Goal: Task Accomplishment & Management: Manage account settings

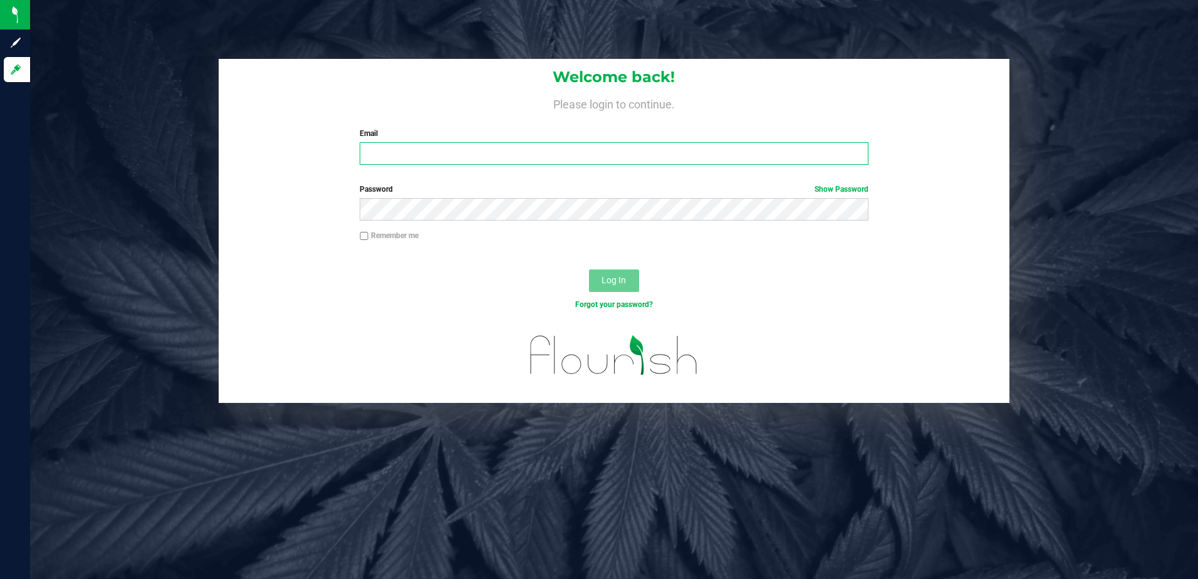
click at [493, 156] on input "Email" at bounding box center [614, 153] width 509 height 23
drag, startPoint x: 494, startPoint y: 155, endPoint x: 278, endPoint y: 120, distance: 219.1
click at [278, 120] on div "Welcome back! Please login to continue. Email [PERSON_NAME][EMAIL_ADDRESS][DOMA…" at bounding box center [614, 117] width 791 height 116
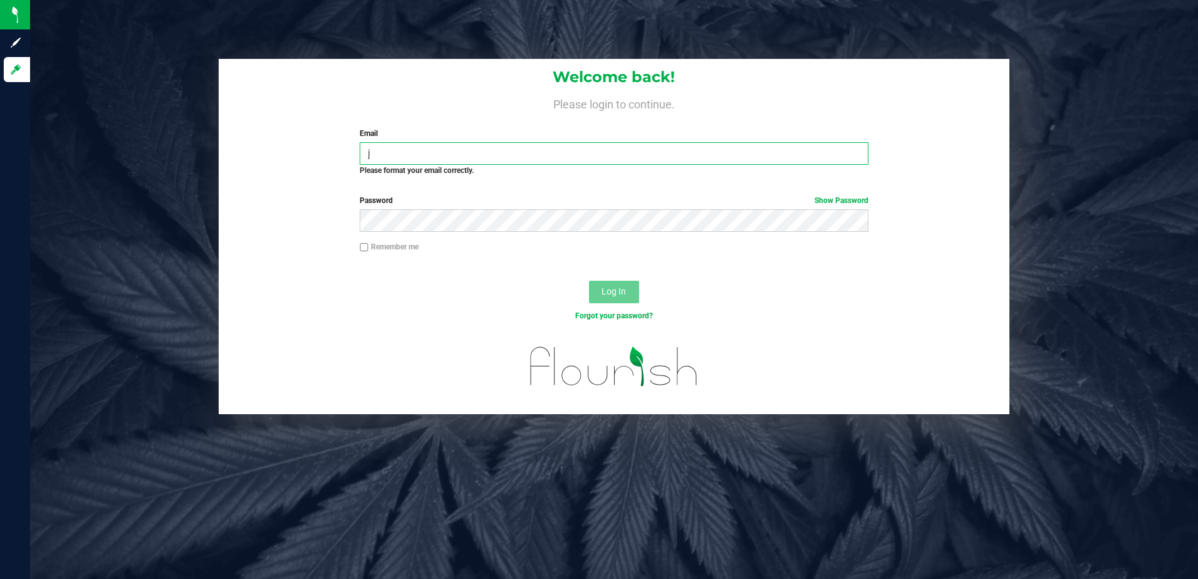
type input "[PERSON_NAME][EMAIL_ADDRESS][DOMAIN_NAME]"
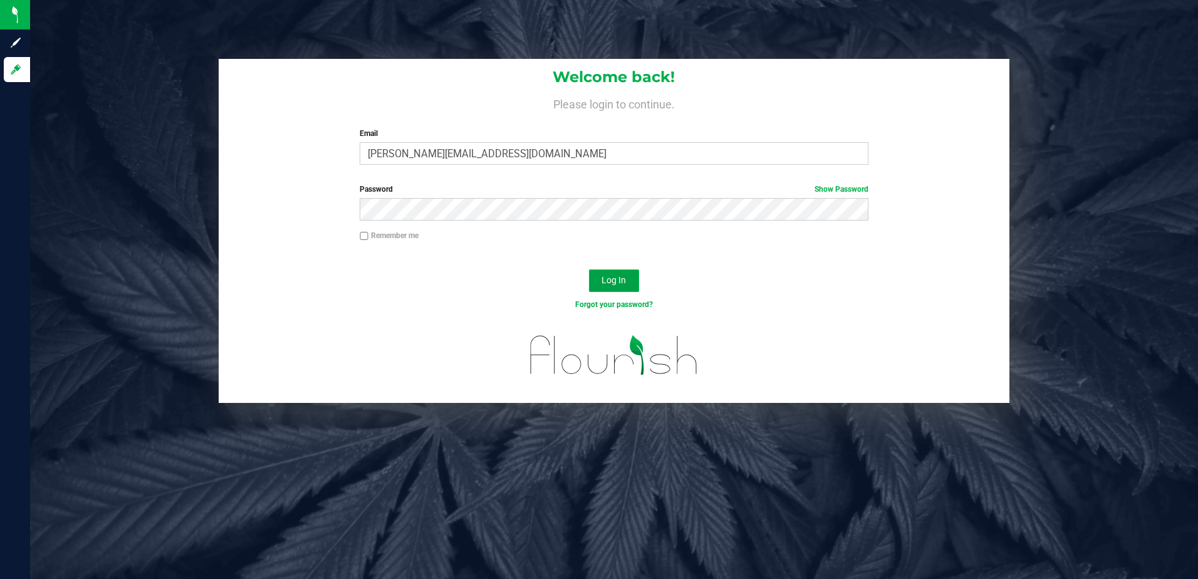
click at [604, 281] on span "Log In" at bounding box center [614, 280] width 24 height 10
click at [592, 301] on link "Forgot your password?" at bounding box center [614, 304] width 78 height 9
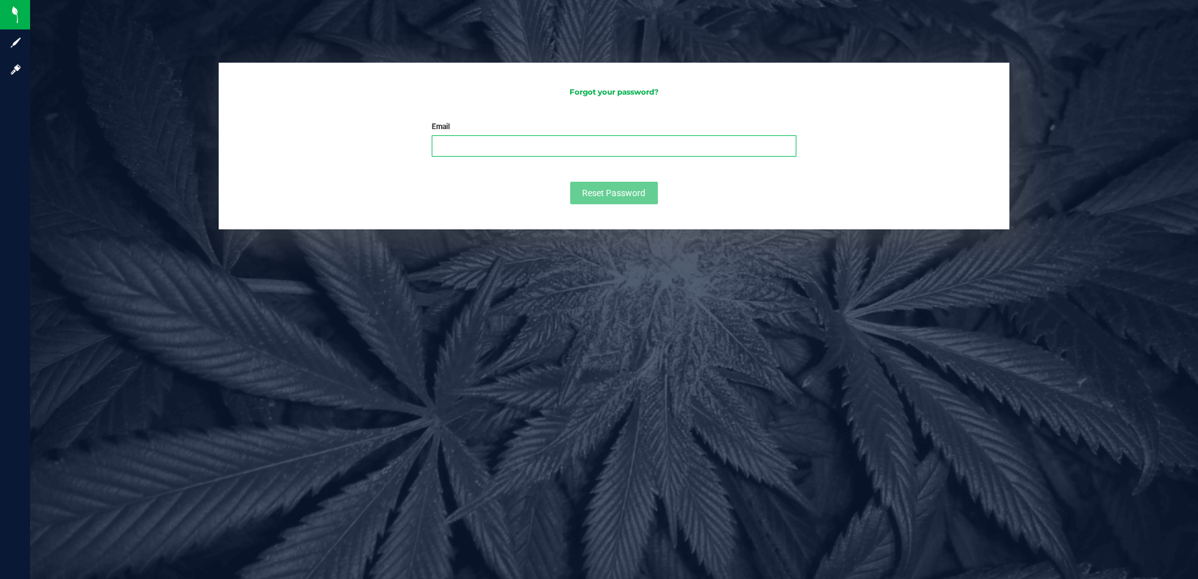
click at [572, 141] on input "Email" at bounding box center [614, 145] width 364 height 21
type input "[PERSON_NAME][EMAIL_ADDRESS][DOMAIN_NAME]"
click at [613, 197] on span "Reset Password" at bounding box center [613, 193] width 63 height 10
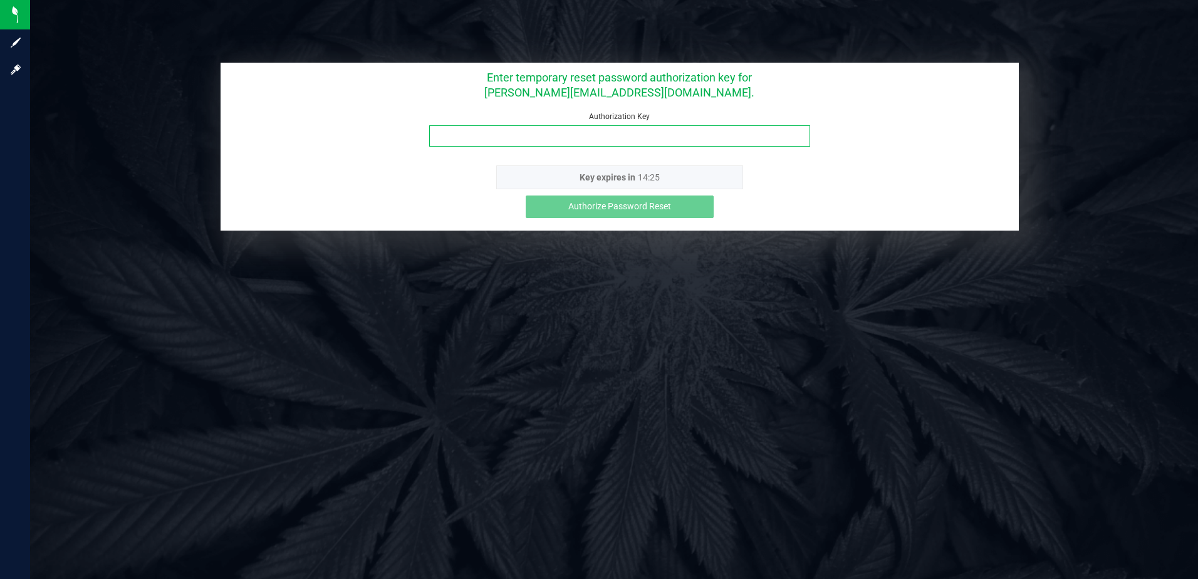
click at [563, 132] on input "Authorization Key" at bounding box center [619, 135] width 380 height 21
type input "e7aa5imm"
click at [649, 207] on span "Authorize Password Reset" at bounding box center [619, 206] width 103 height 10
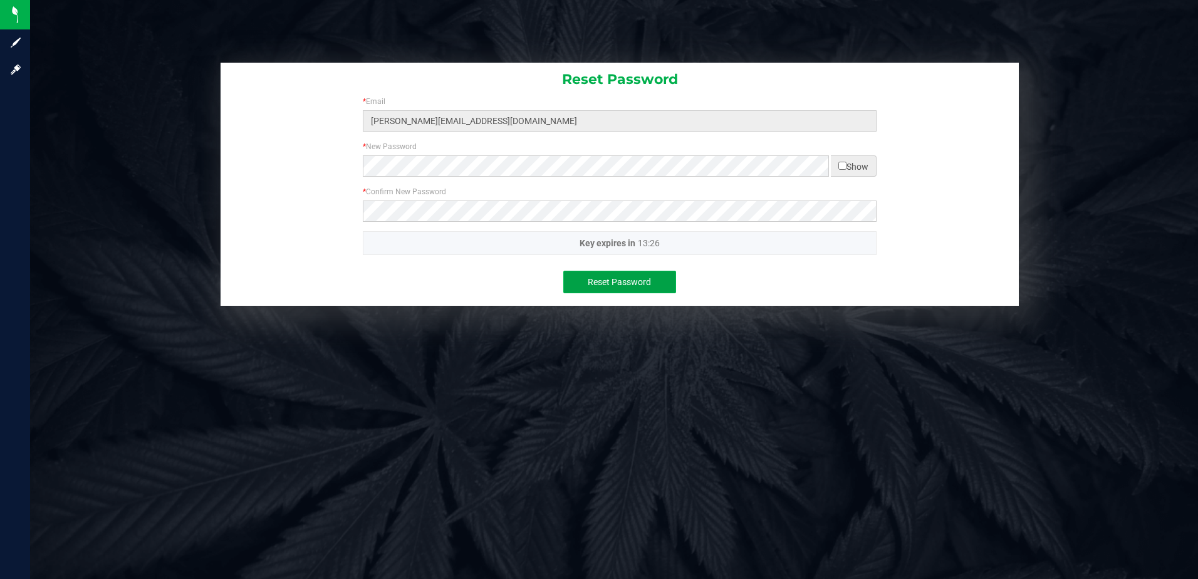
click at [634, 286] on span "Reset Password" at bounding box center [619, 282] width 63 height 10
